Goal: Navigation & Orientation: Find specific page/section

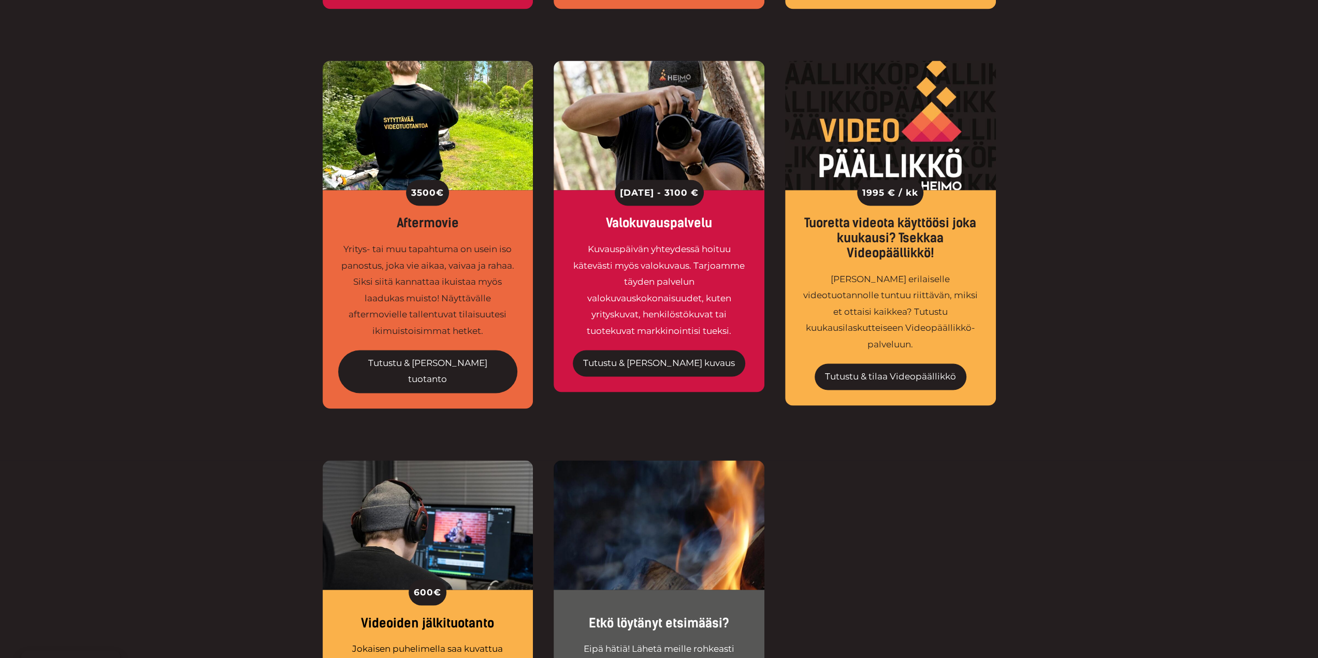
scroll to position [1813, 0]
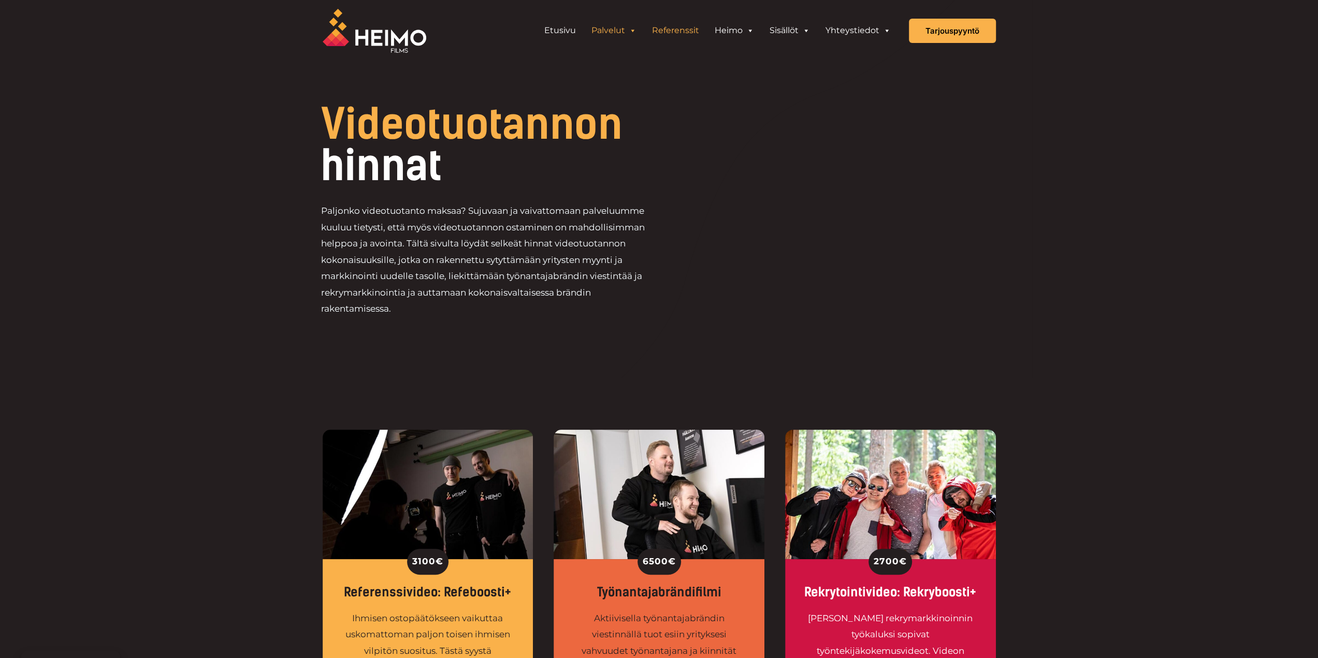
click at [683, 29] on link "Referenssit" at bounding box center [675, 30] width 63 height 21
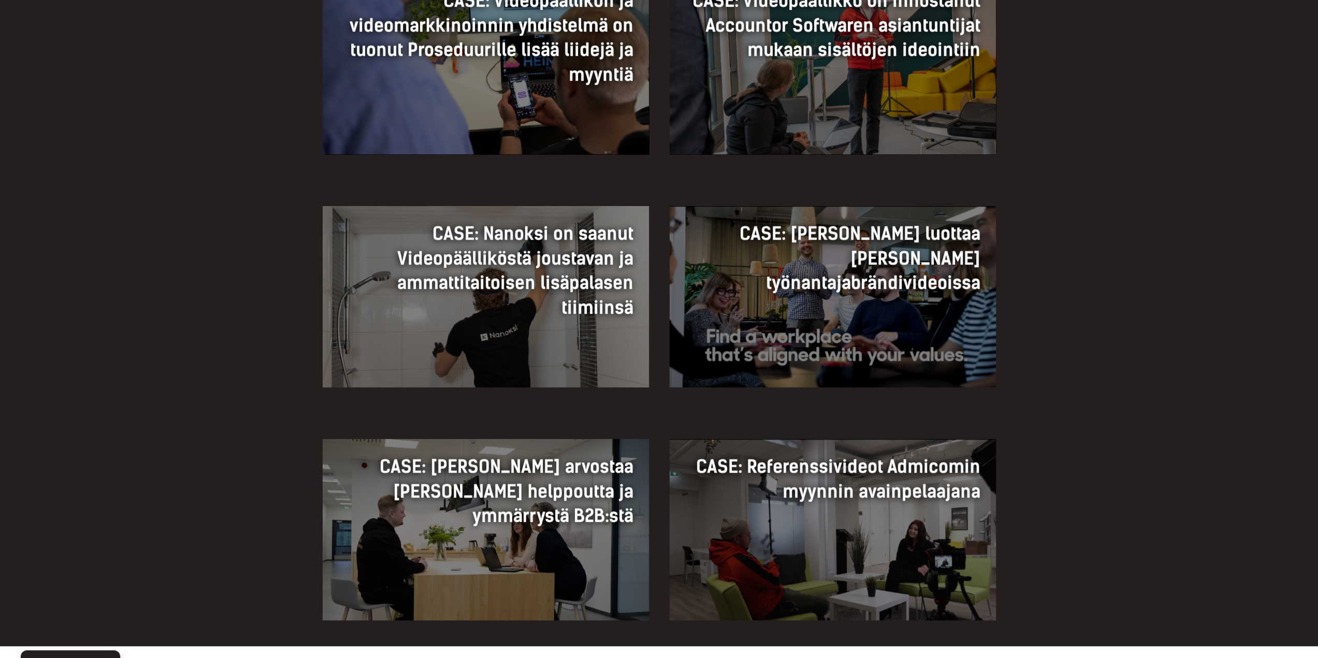
scroll to position [1295, 0]
